Goal: Consume media (video, audio): Consume media (video, audio)

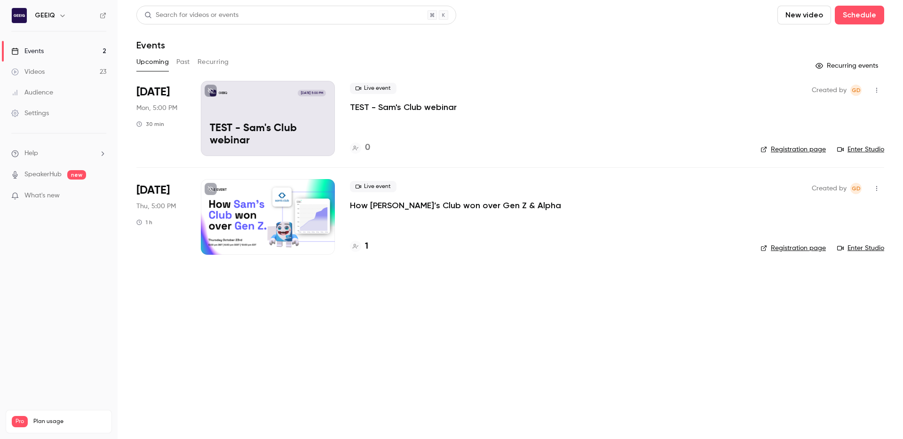
click at [189, 60] on button "Past" at bounding box center [183, 62] width 14 height 15
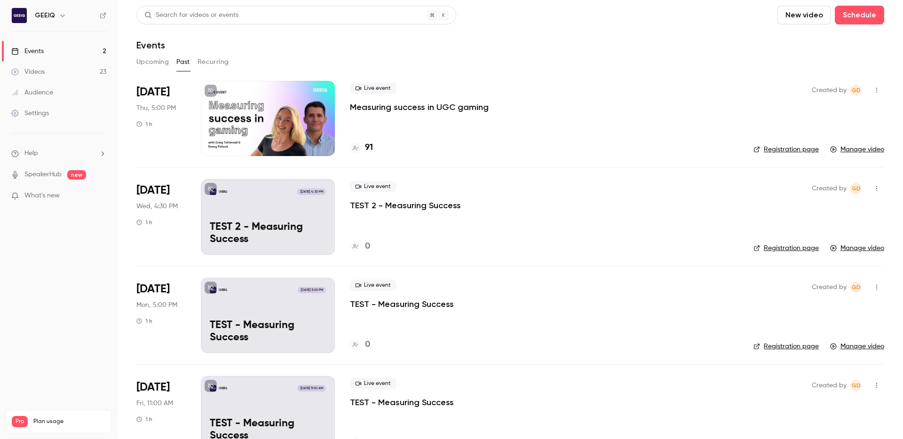
drag, startPoint x: 395, startPoint y: 115, endPoint x: 398, endPoint y: 108, distance: 7.8
click at [395, 115] on div "Live event Measuring success in UGC gaming 91" at bounding box center [544, 118] width 389 height 75
click at [398, 107] on p "Measuring success in UGC gaming" at bounding box center [419, 107] width 139 height 11
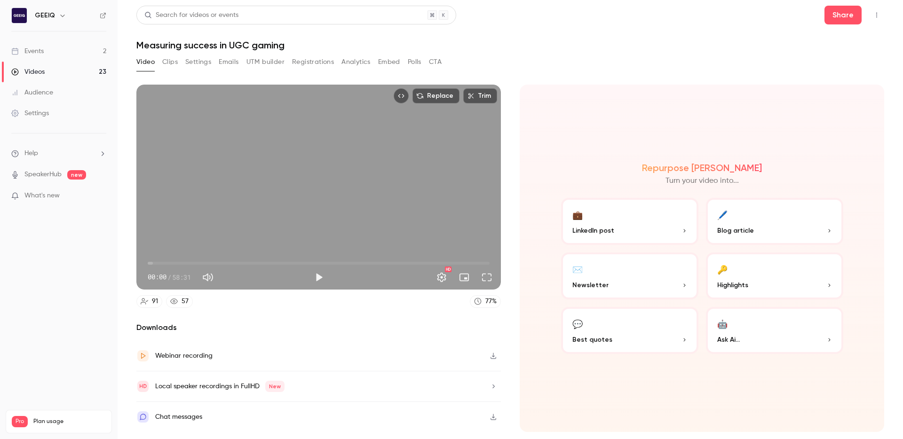
click at [175, 58] on button "Clips" at bounding box center [170, 62] width 16 height 15
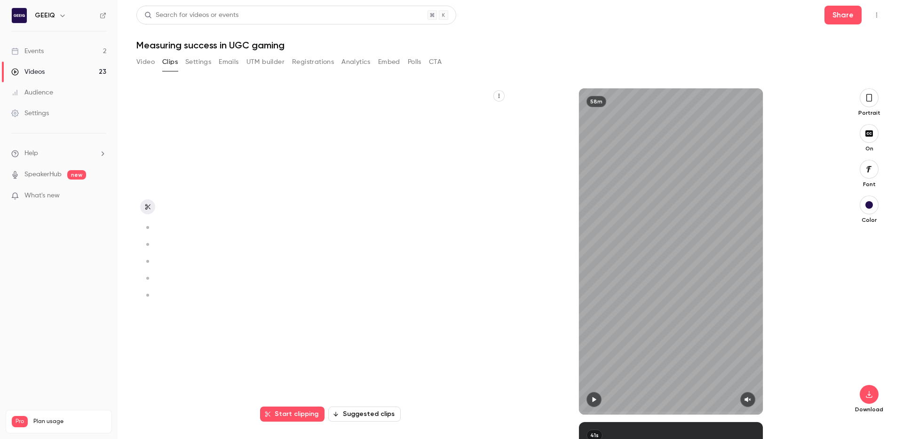
scroll to position [334, 0]
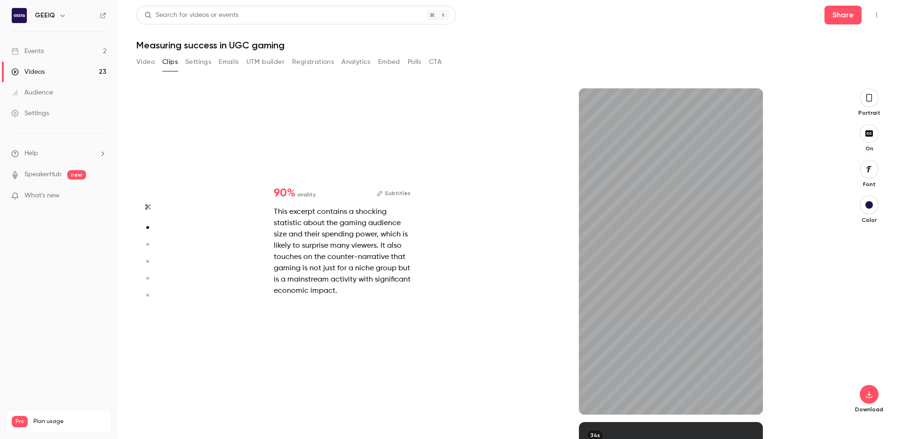
click at [867, 95] on icon "button" at bounding box center [869, 98] width 8 height 10
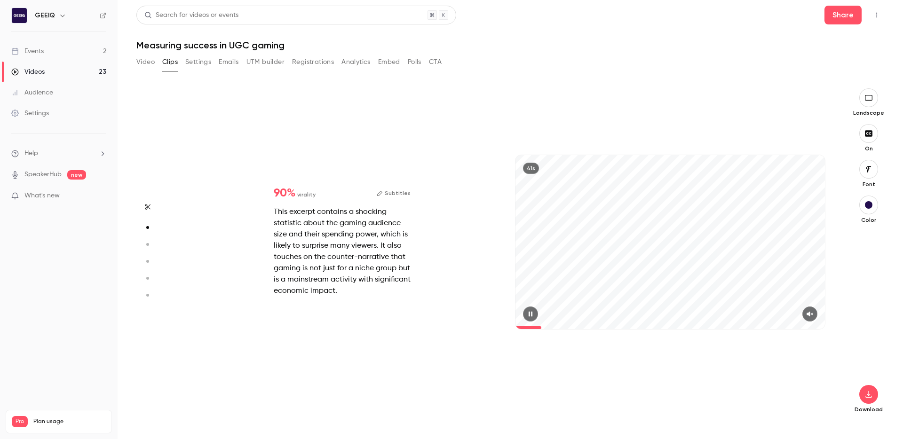
click at [809, 316] on icon "button" at bounding box center [810, 314] width 8 height 7
click at [520, 326] on span at bounding box center [517, 327] width 5 height 3
type input "*"
click at [677, 228] on div "34s" at bounding box center [669, 242] width 309 height 174
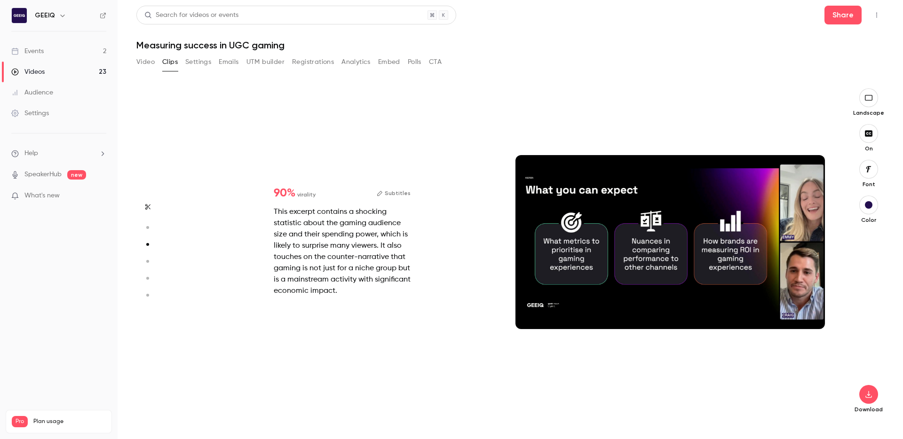
type input "*"
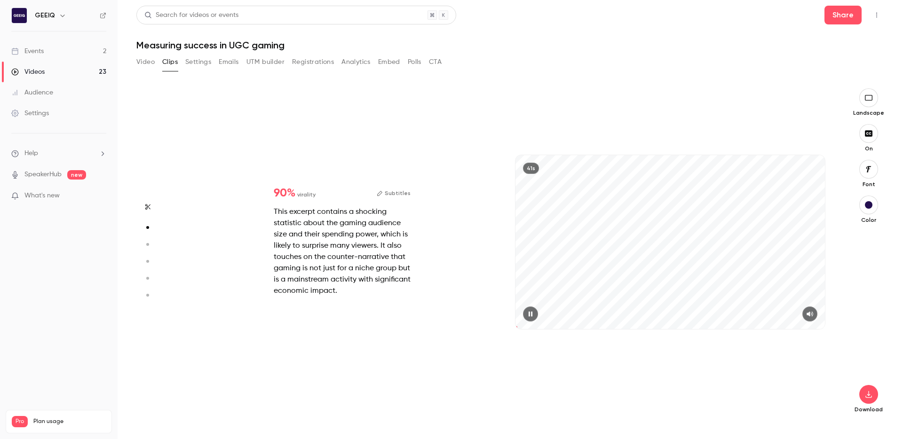
scroll to position [334, 0]
click at [868, 400] on button "button" at bounding box center [868, 394] width 19 height 19
click at [777, 416] on span "Balance between quality and CPU time" at bounding box center [799, 420] width 108 height 9
click at [147, 204] on icon "button" at bounding box center [148, 207] width 8 height 7
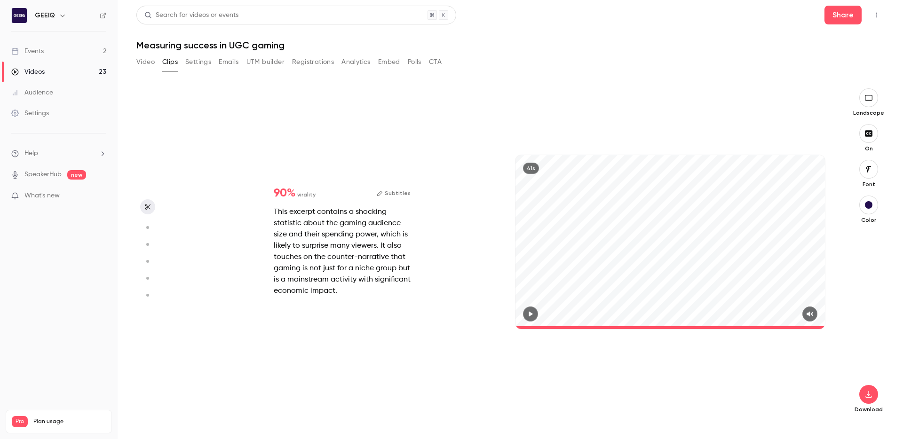
scroll to position [212, 0]
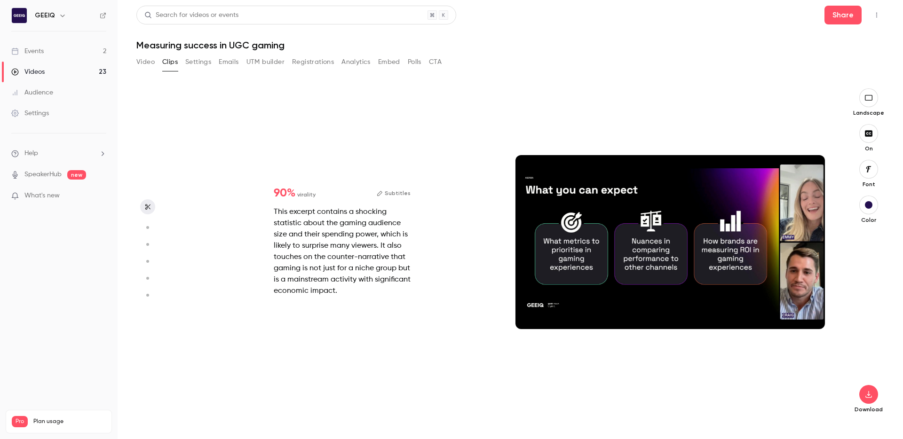
type input "*"
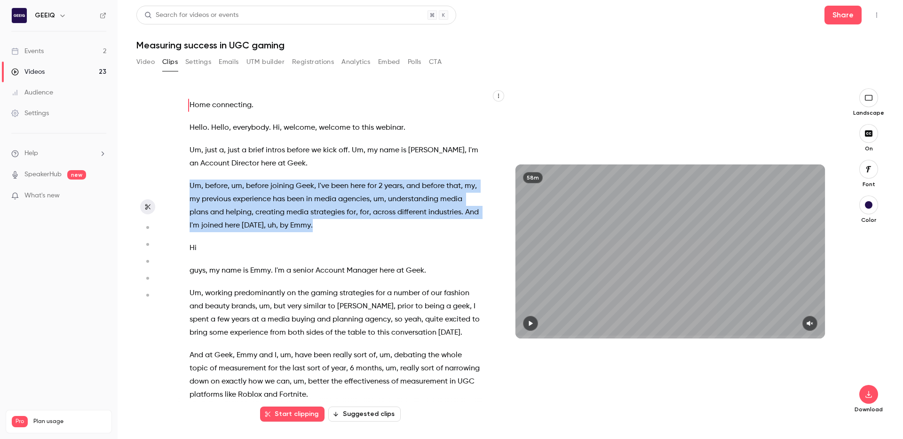
drag, startPoint x: 190, startPoint y: 184, endPoint x: 325, endPoint y: 225, distance: 140.0
click at [325, 225] on p "Um , before , um , before joining Geek , I've been here for 2 years , and befor…" at bounding box center [335, 206] width 291 height 53
click at [537, 325] on button "button" at bounding box center [530, 323] width 15 height 15
click at [807, 322] on icon "button" at bounding box center [810, 323] width 8 height 7
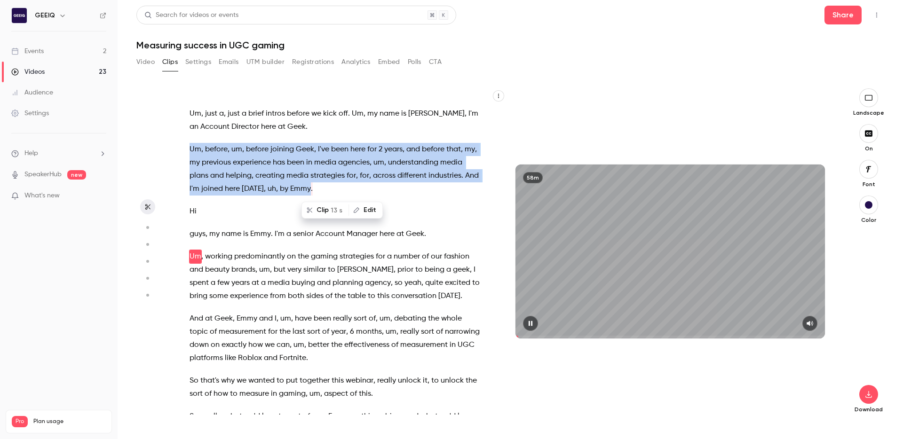
scroll to position [37, 0]
click at [531, 323] on icon "button" at bounding box center [531, 323] width 8 height 7
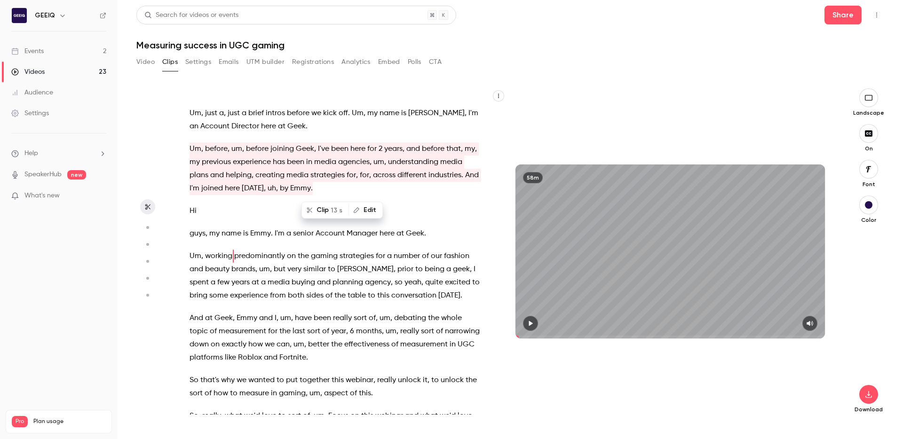
click at [661, 79] on div "Home connecting . Hello . Hello , everybody . Hi , welcome , welcome to this we…" at bounding box center [510, 256] width 748 height 366
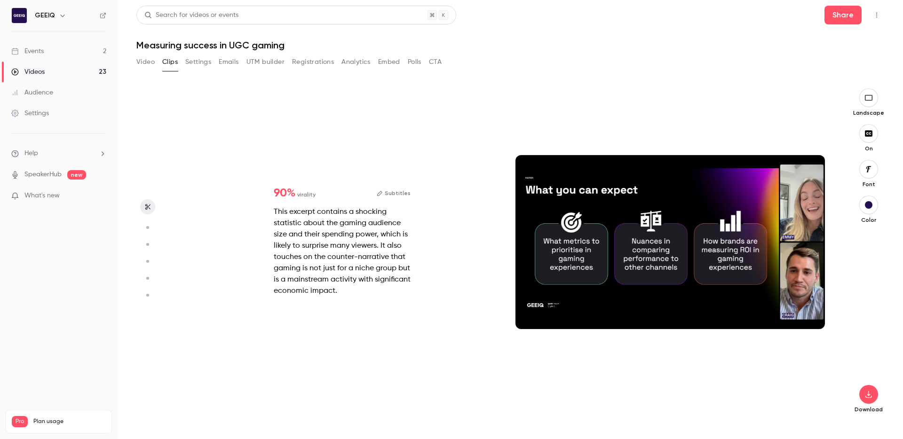
type input "****"
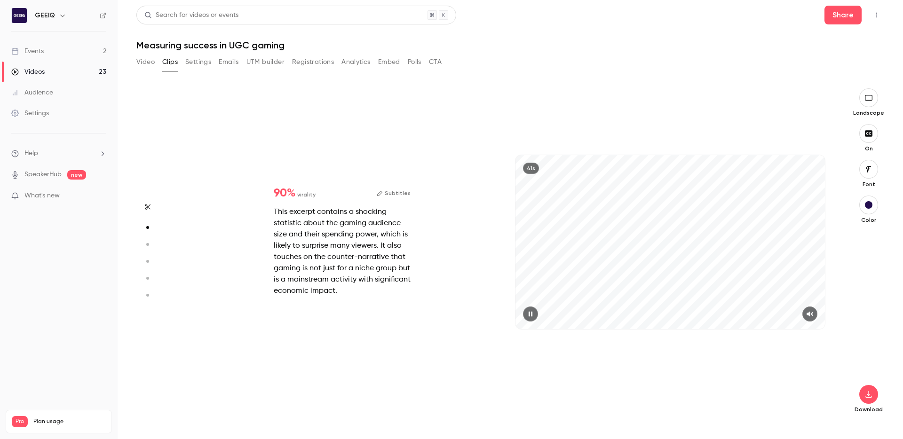
scroll to position [334, 0]
type input "***"
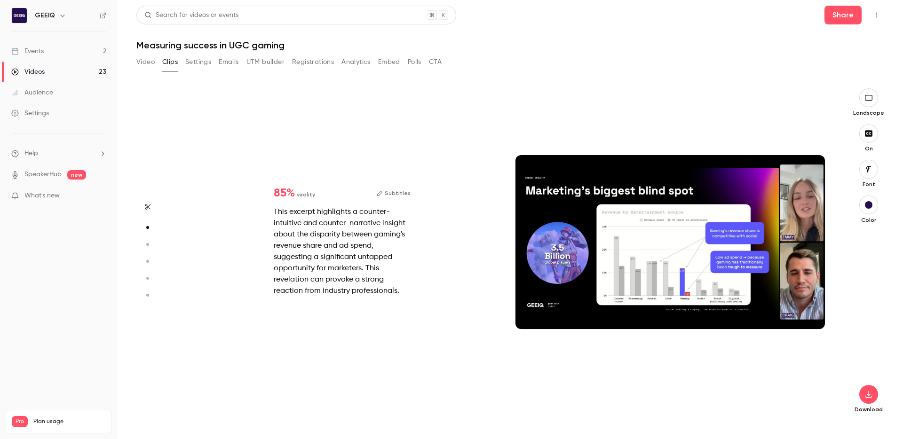
type input "****"
type input "*"
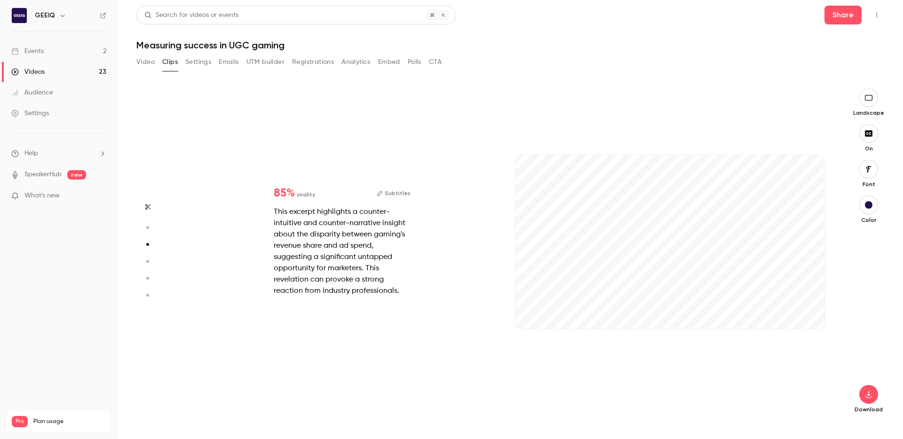
scroll to position [668, 0]
click at [809, 312] on icon "button" at bounding box center [810, 314] width 8 height 7
click at [709, 279] on div "34s" at bounding box center [669, 242] width 309 height 174
type input "*"
click at [238, 338] on div "85 % virality Subtitles This excerpt highlights a counter-intuitive and counter…" at bounding box center [506, 251] width 657 height 326
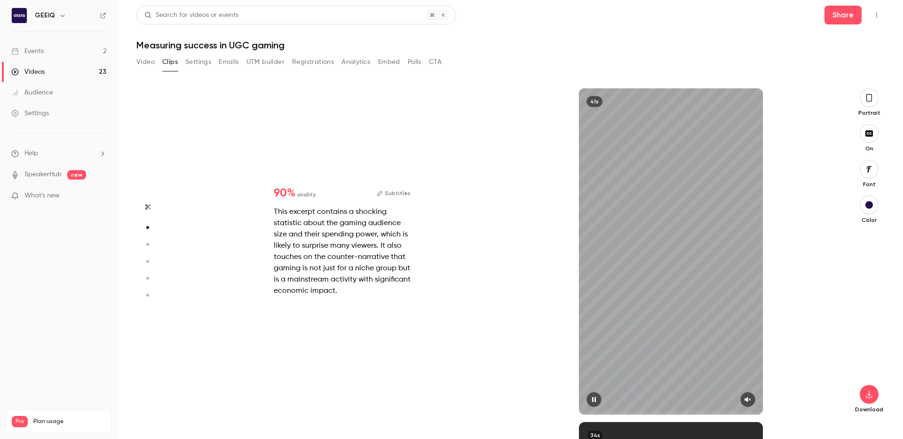
scroll to position [334, 0]
click at [745, 397] on icon "button" at bounding box center [748, 400] width 8 height 7
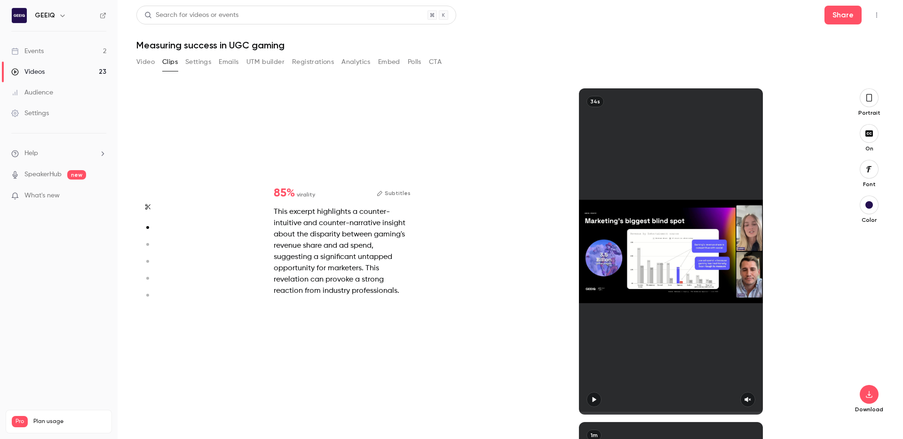
type input "*"
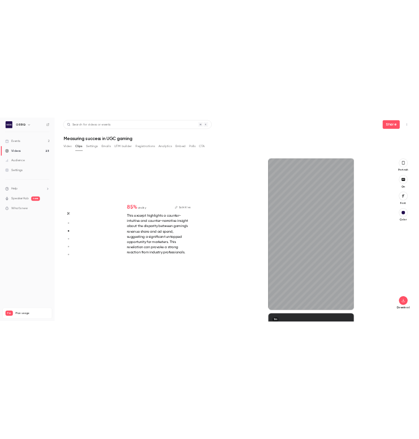
scroll to position [668, 0]
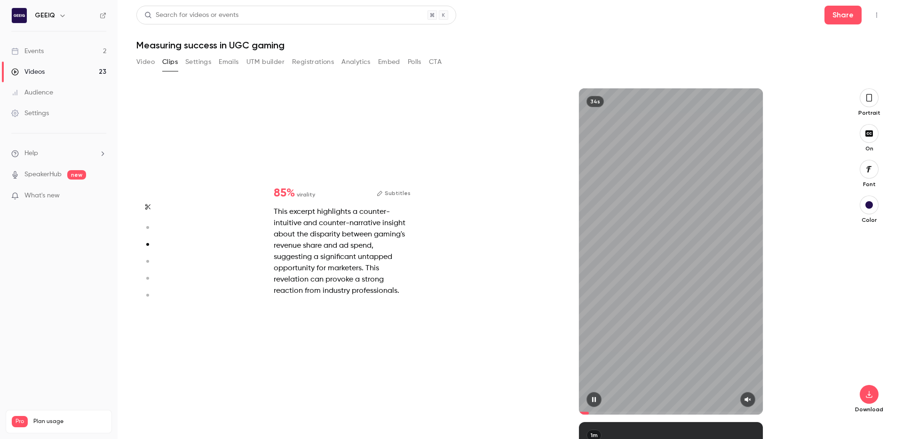
click at [747, 402] on icon "button" at bounding box center [748, 399] width 6 height 5
click at [870, 103] on button "button" at bounding box center [869, 97] width 19 height 19
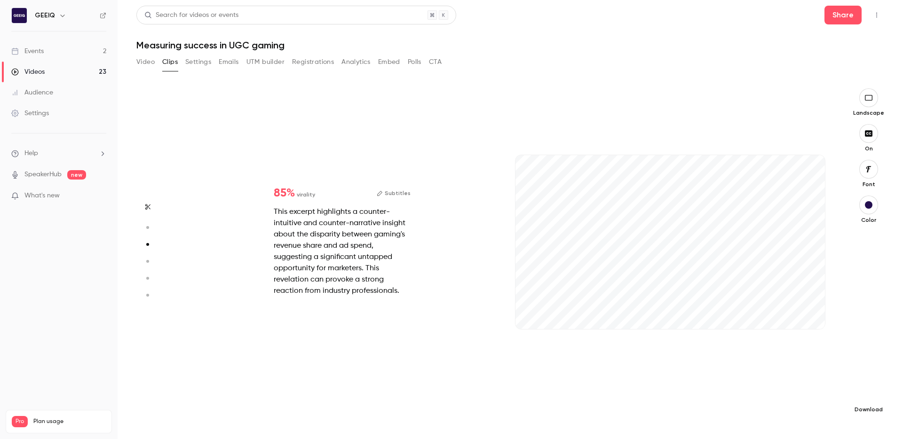
click at [866, 397] on icon "button" at bounding box center [868, 395] width 11 height 8
click at [649, 353] on div at bounding box center [451, 219] width 903 height 439
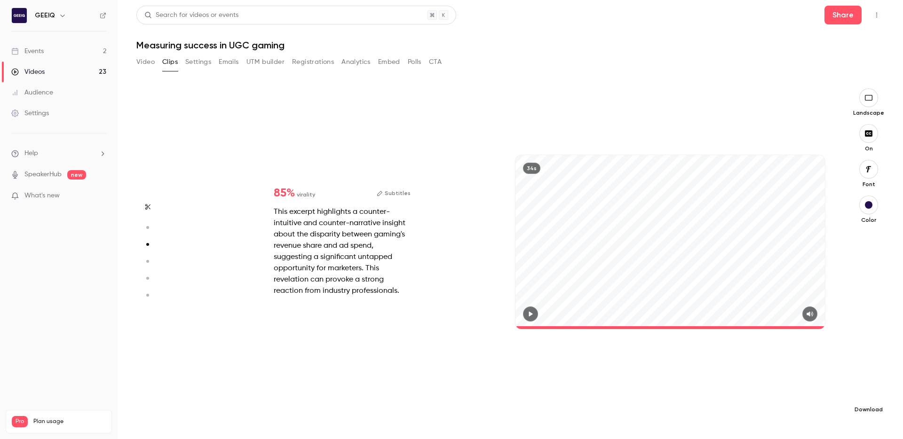
click at [869, 395] on icon "button" at bounding box center [868, 394] width 6 height 7
click at [824, 389] on span "High quality requires longer processing" at bounding box center [798, 385] width 107 height 9
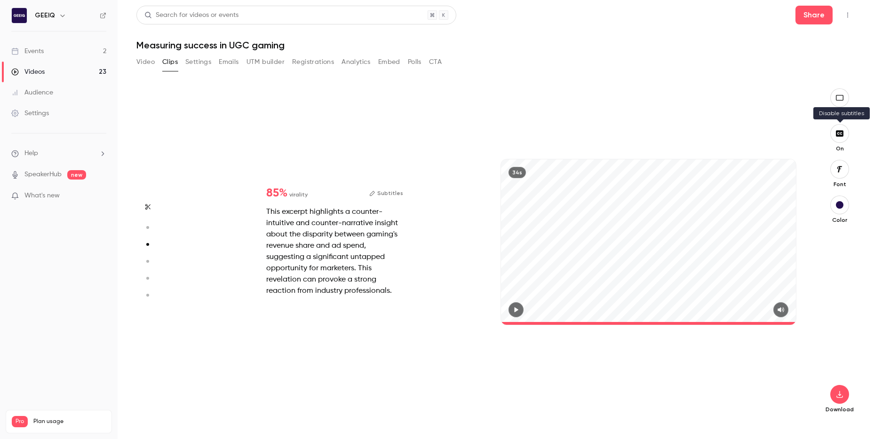
click at [841, 133] on icon "button" at bounding box center [839, 134] width 10 height 8
click at [841, 400] on button "button" at bounding box center [839, 394] width 19 height 19
click at [726, 382] on span "High quality requires longer processing" at bounding box center [768, 385] width 107 height 9
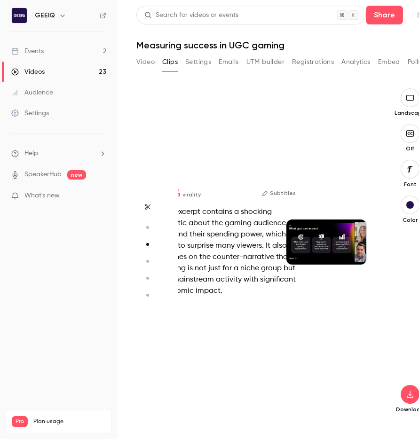
type input "*"
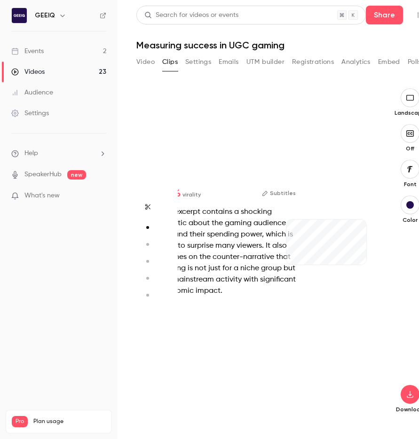
scroll to position [334, 0]
click at [318, 243] on div at bounding box center [326, 249] width 80 height 15
click at [301, 255] on button "button" at bounding box center [301, 249] width 15 height 15
type input "***"
